Goal: Task Accomplishment & Management: Use online tool/utility

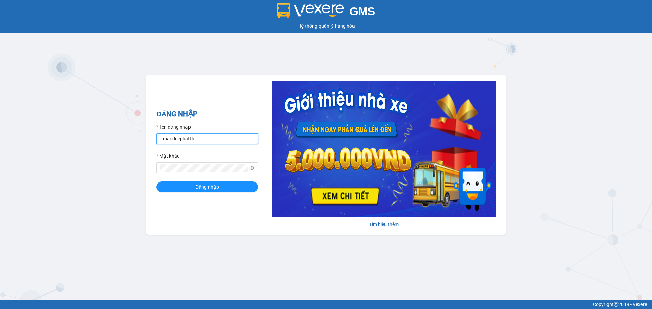
click at [218, 142] on input "ltmai.ducphatth" at bounding box center [207, 139] width 102 height 11
type input "l"
click at [156, 182] on button "Đăng nhập" at bounding box center [207, 187] width 102 height 11
type input "lephuong.ducphatth"
click at [215, 192] on button "Đăng nhập" at bounding box center [207, 187] width 102 height 11
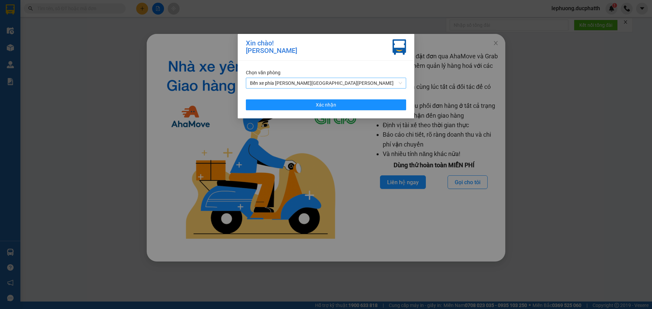
click at [286, 85] on span "Bến xe phía Tây Thanh Hóa" at bounding box center [326, 83] width 152 height 10
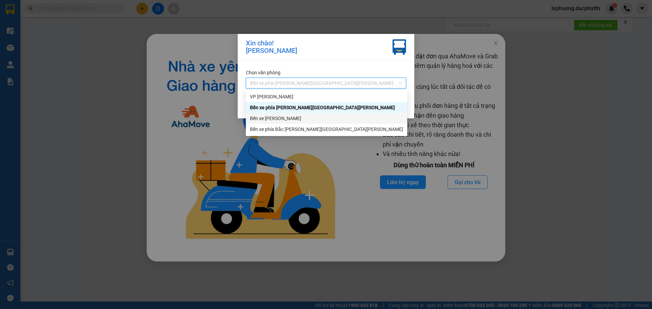
click at [274, 117] on div "Bến xe [GEOGRAPHIC_DATA]" at bounding box center [326, 118] width 153 height 7
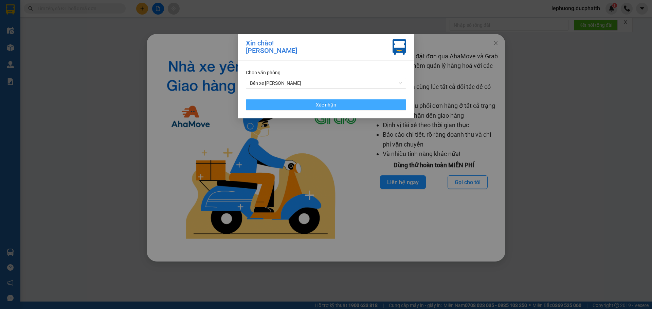
click at [286, 103] on button "Xác nhận" at bounding box center [326, 105] width 160 height 11
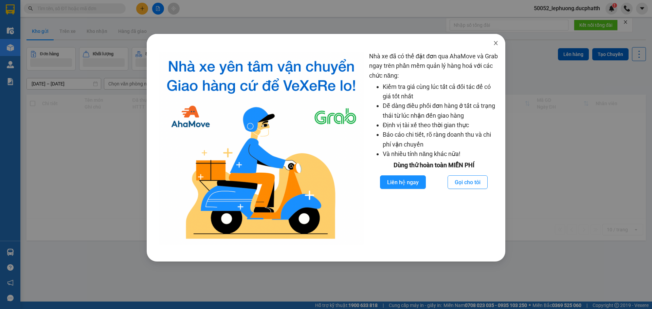
click at [497, 42] on icon "close" at bounding box center [496, 43] width 4 height 4
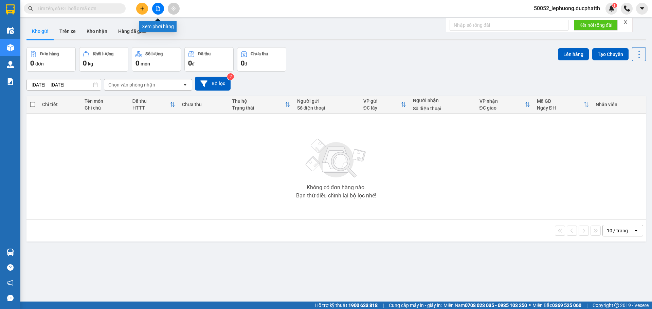
click at [159, 8] on icon "file-add" at bounding box center [158, 8] width 5 height 5
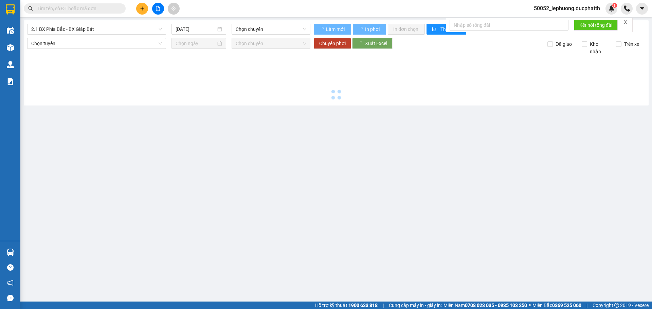
type input "[DATE]"
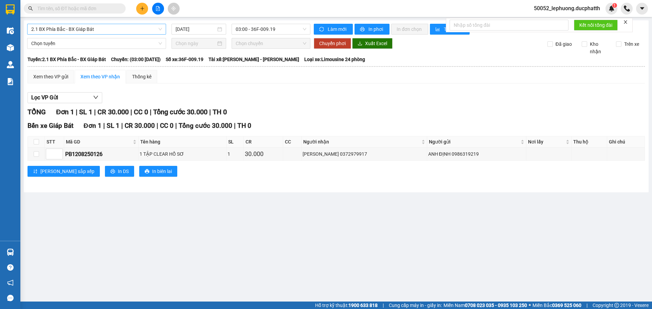
click at [109, 26] on span "2.1 BX Phía Bắc - BX Giáp Bát" at bounding box center [96, 29] width 131 height 10
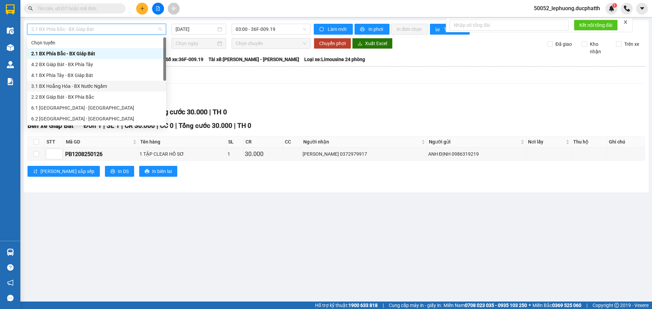
click at [76, 88] on div "3.1 BX Hoằng Hóa - BX Nước Ngầm" at bounding box center [96, 86] width 131 height 7
type input "[DATE]"
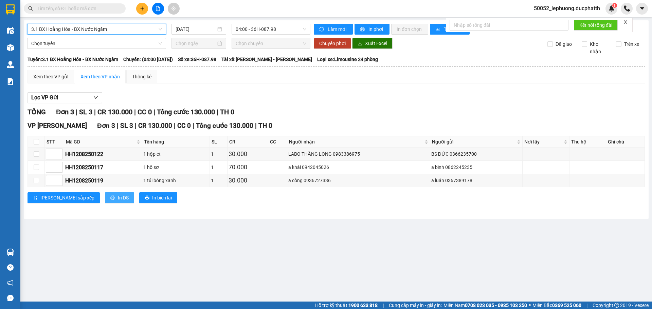
click at [110, 198] on icon "printer" at bounding box center [112, 198] width 5 height 5
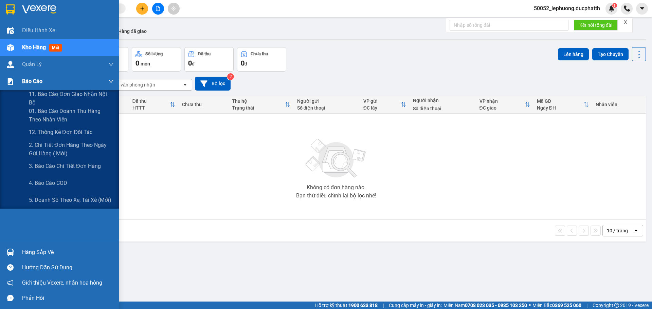
click at [34, 88] on div "Báo cáo" at bounding box center [68, 81] width 92 height 17
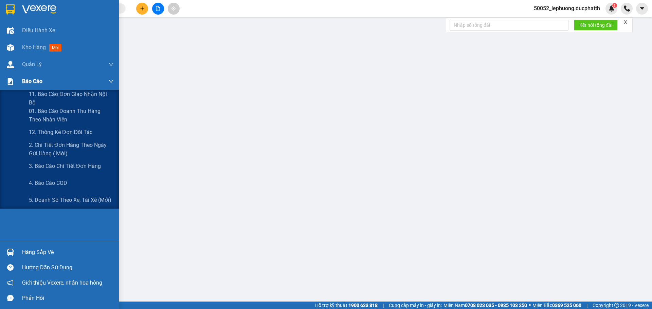
click at [16, 81] on div "Báo cáo" at bounding box center [59, 81] width 119 height 17
click at [45, 114] on span "01. Báo cáo doanh thu hàng theo nhân viên" at bounding box center [71, 115] width 85 height 17
